Goal: Find specific page/section: Find specific page/section

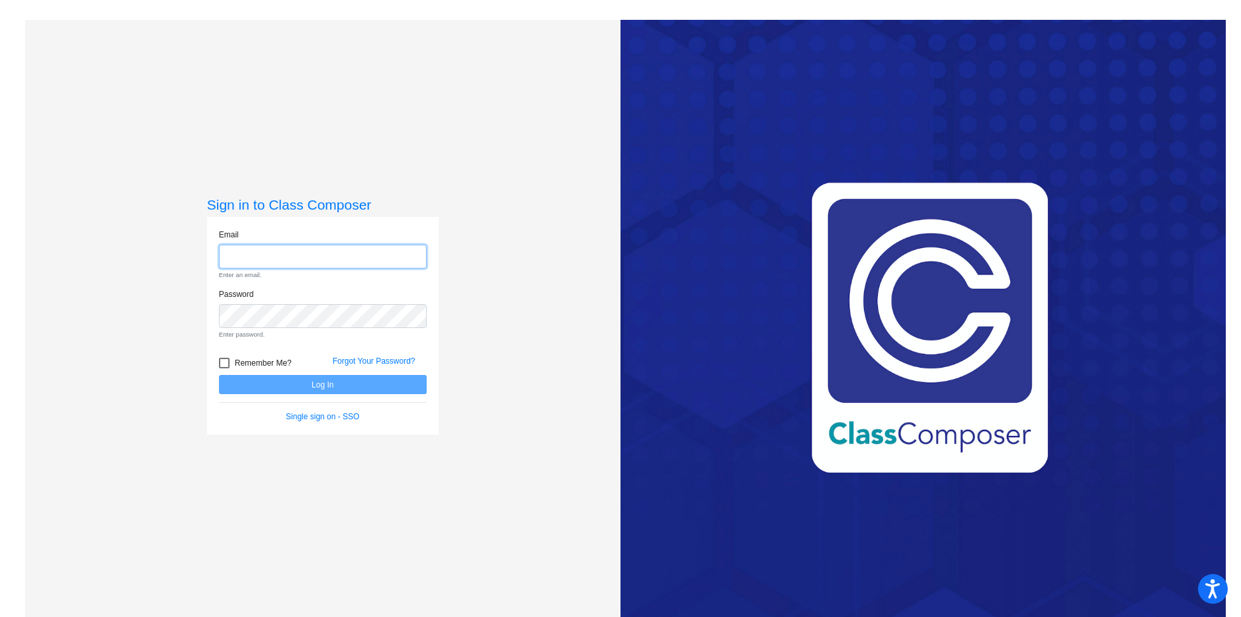
type input "[EMAIL_ADDRESS][DOMAIN_NAME]"
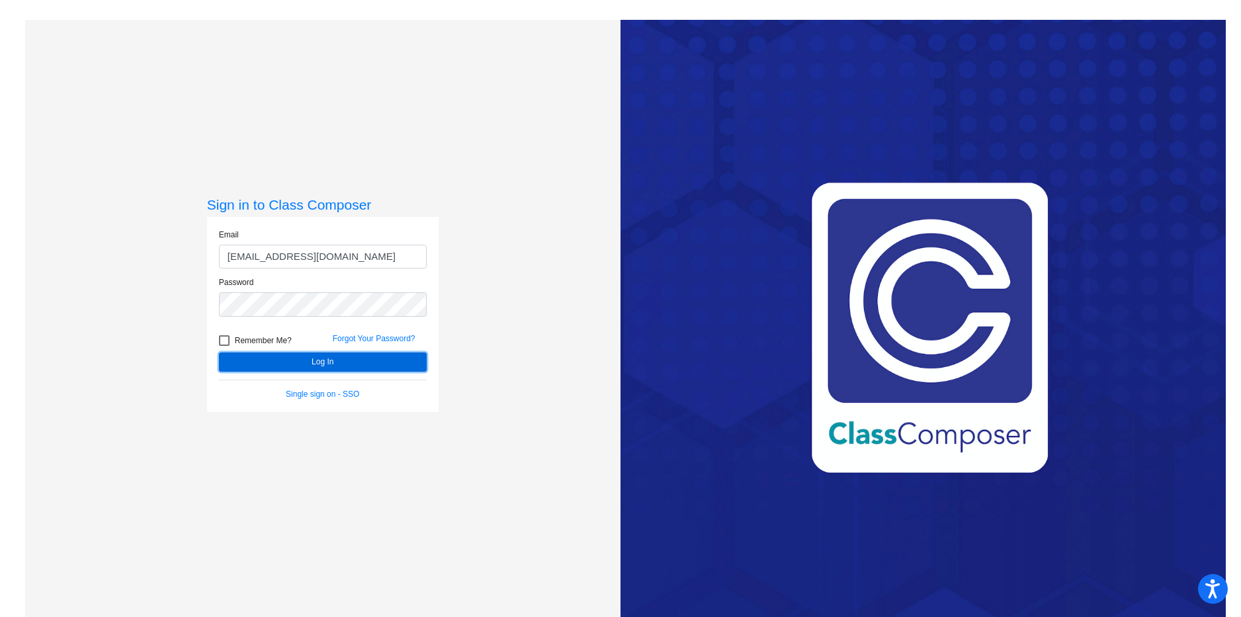
click at [329, 363] on button "Log In" at bounding box center [323, 362] width 208 height 19
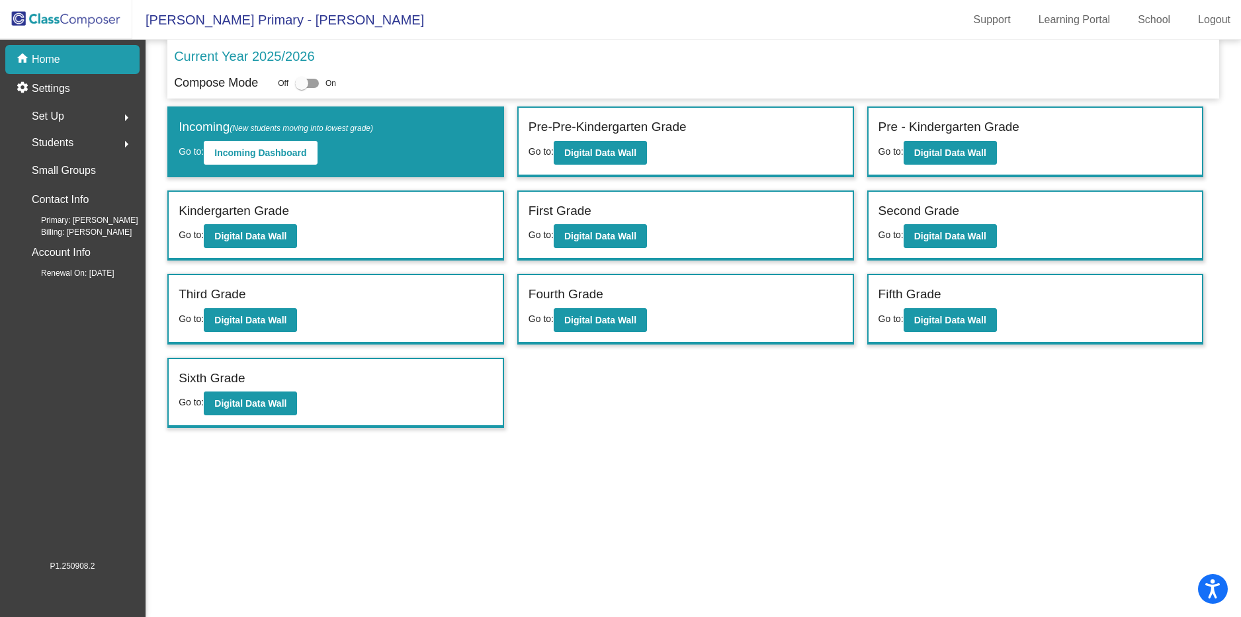
click at [717, 549] on mat-sidenav-content "Current Year 2025/2026 Compose Mode Off On Incoming (New students moving into l…" at bounding box center [693, 329] width 1095 height 578
click at [252, 232] on b "Digital Data Wall" at bounding box center [250, 236] width 72 height 11
